Goal: Check status: Check status

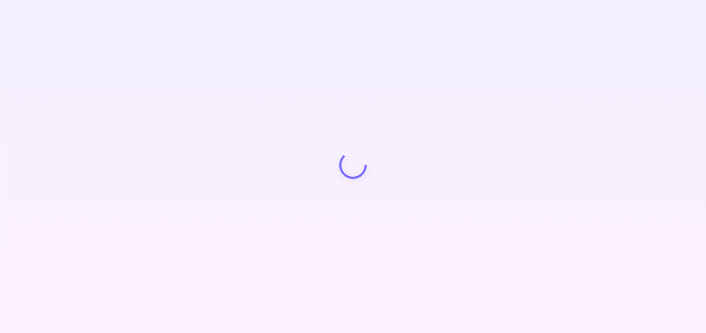
click at [225, 281] on div "Your account has been created successfully, a confirmation link has been sent t…" at bounding box center [353, 166] width 706 height 333
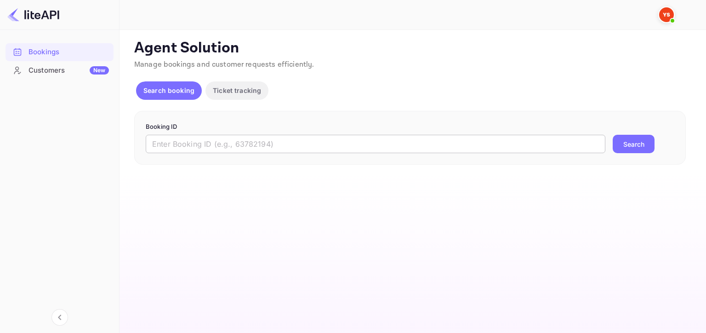
click at [192, 144] on input "text" at bounding box center [375, 144] width 459 height 18
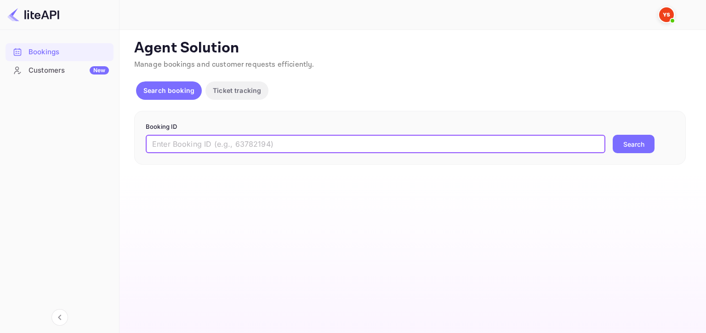
paste input "9160593"
type input "9160593"
click at [632, 147] on button "Search" at bounding box center [633, 144] width 42 height 18
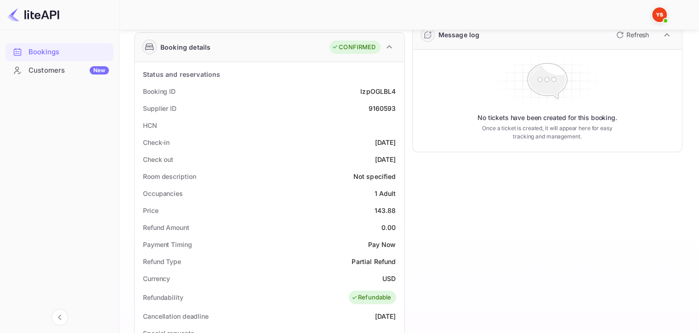
scroll to position [138, 0]
drag, startPoint x: 361, startPoint y: 107, endPoint x: 396, endPoint y: 107, distance: 34.9
click at [396, 107] on div "Supplier ID 9160593" at bounding box center [269, 107] width 262 height 17
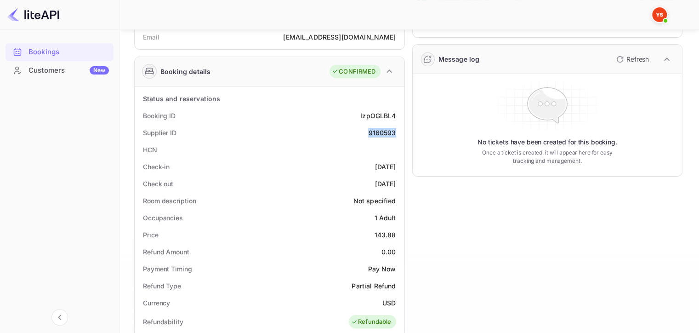
scroll to position [92, 0]
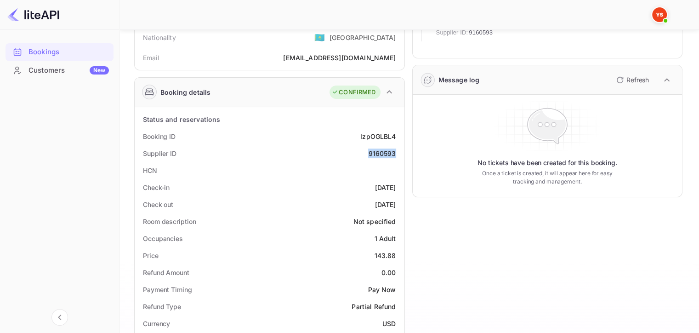
copy div "9160593"
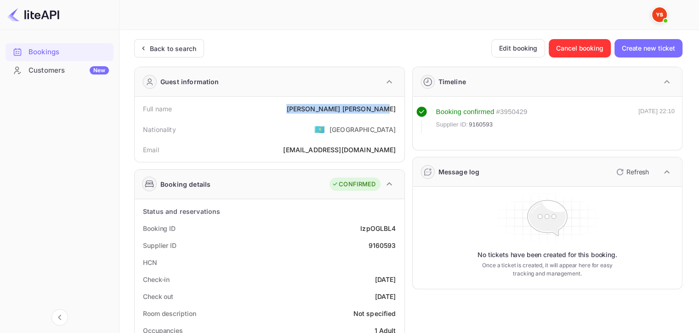
drag, startPoint x: 351, startPoint y: 106, endPoint x: 395, endPoint y: 108, distance: 43.7
click at [395, 108] on div "Full name [PERSON_NAME]" at bounding box center [269, 108] width 262 height 17
copy div "[PERSON_NAME]"
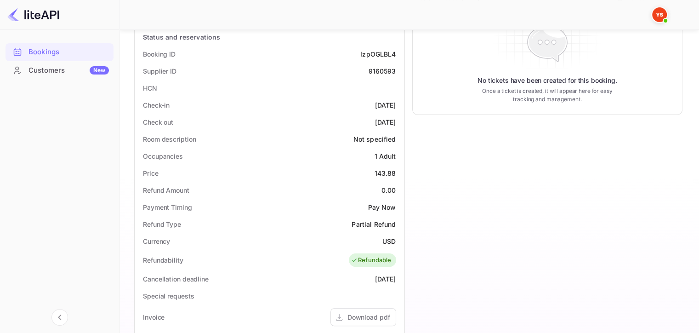
scroll to position [230, 0]
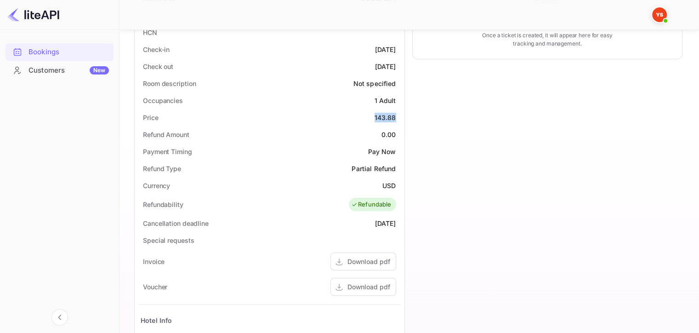
drag, startPoint x: 390, startPoint y: 118, endPoint x: 400, endPoint y: 119, distance: 10.1
click at [400, 119] on div "Price 143.88" at bounding box center [269, 117] width 262 height 17
copy div "143.88"
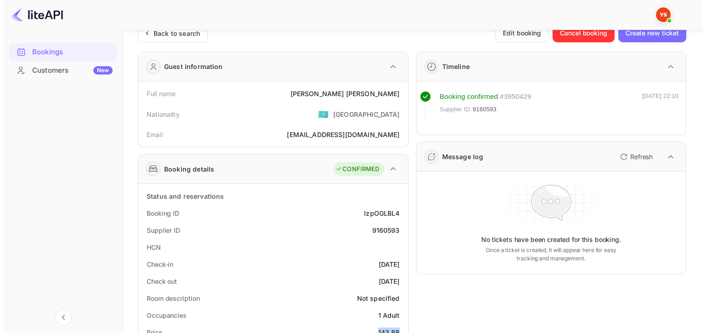
scroll to position [0, 0]
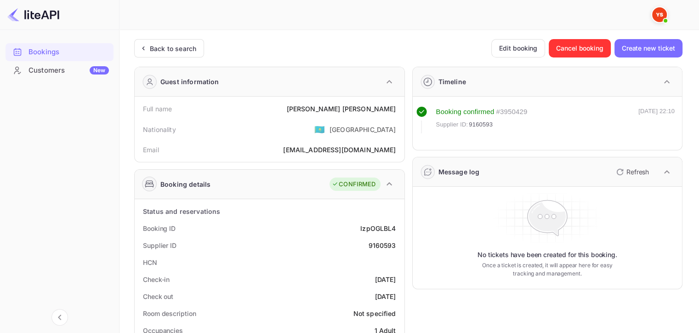
click at [36, 18] on img at bounding box center [33, 14] width 52 height 15
click at [44, 15] on img at bounding box center [33, 14] width 52 height 15
click at [40, 53] on div "Bookings" at bounding box center [68, 52] width 80 height 11
click at [42, 14] on img at bounding box center [33, 14] width 52 height 15
click at [176, 48] on div "Back to search" at bounding box center [173, 49] width 46 height 10
